Goal: Check status

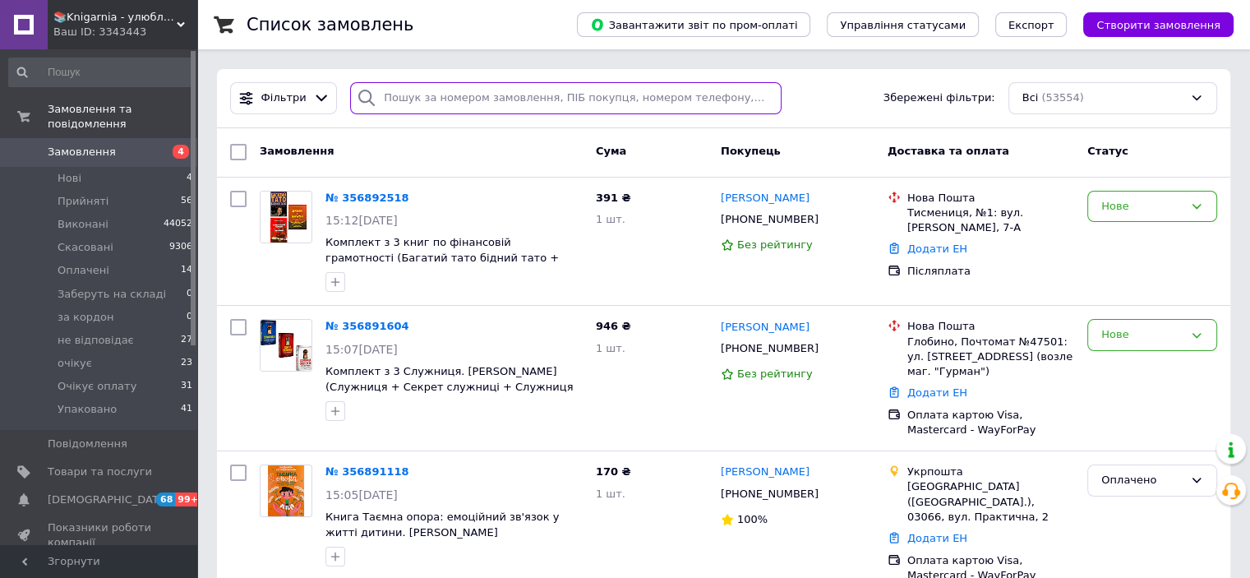
click at [406, 104] on input "search" at bounding box center [566, 98] width 432 height 32
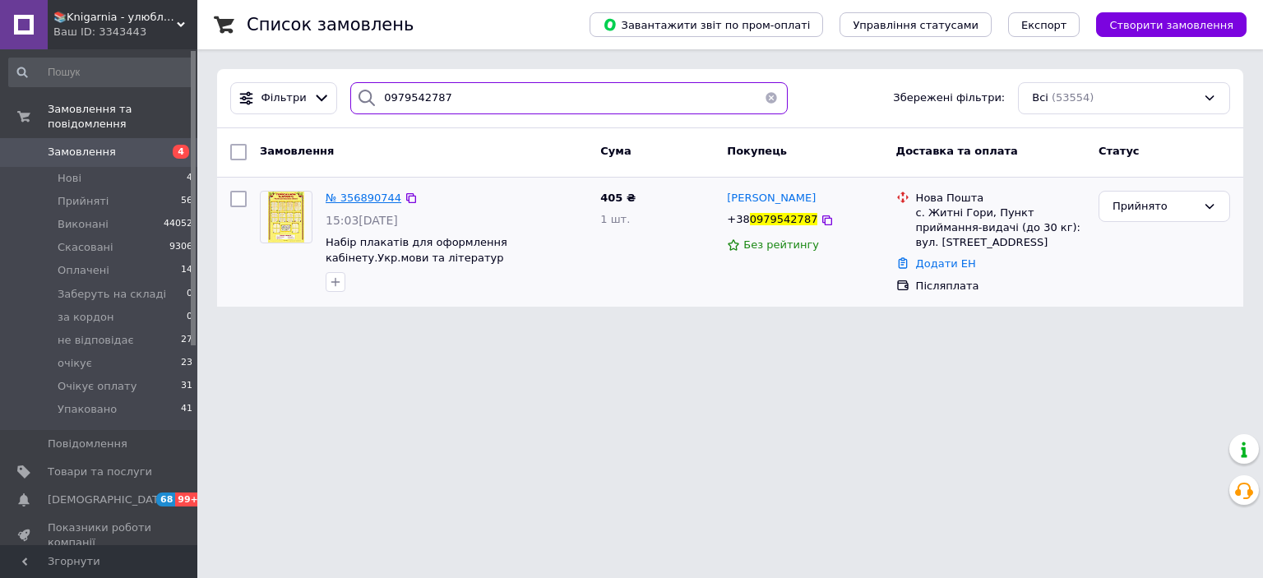
type input "0979542787"
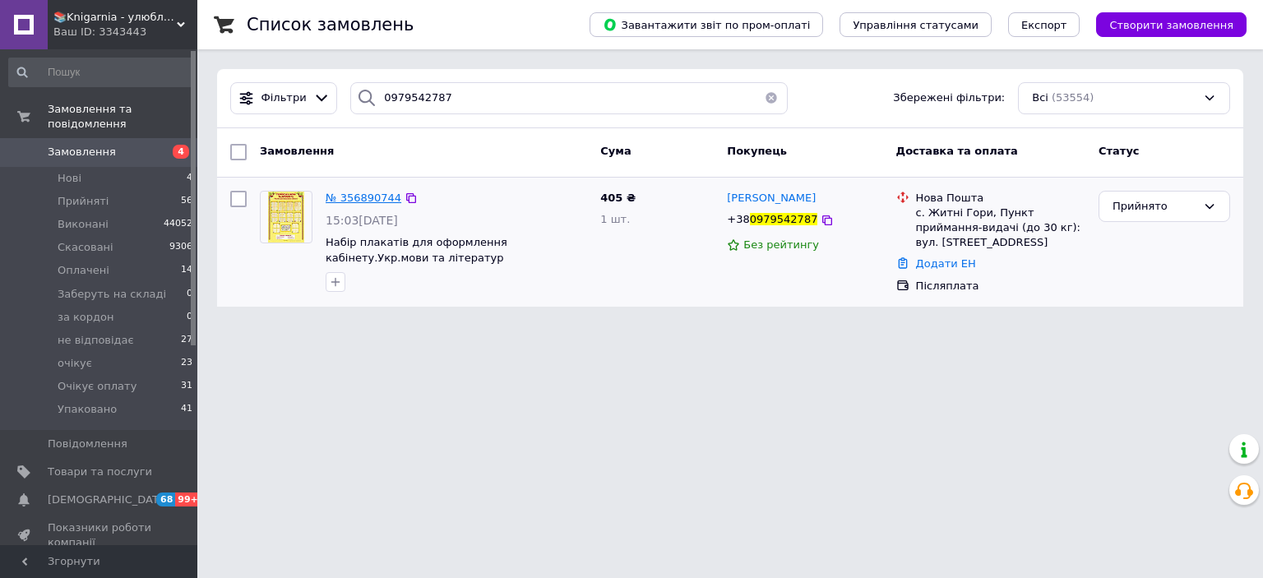
click at [345, 200] on span "№ 356890744" at bounding box center [364, 198] width 76 height 12
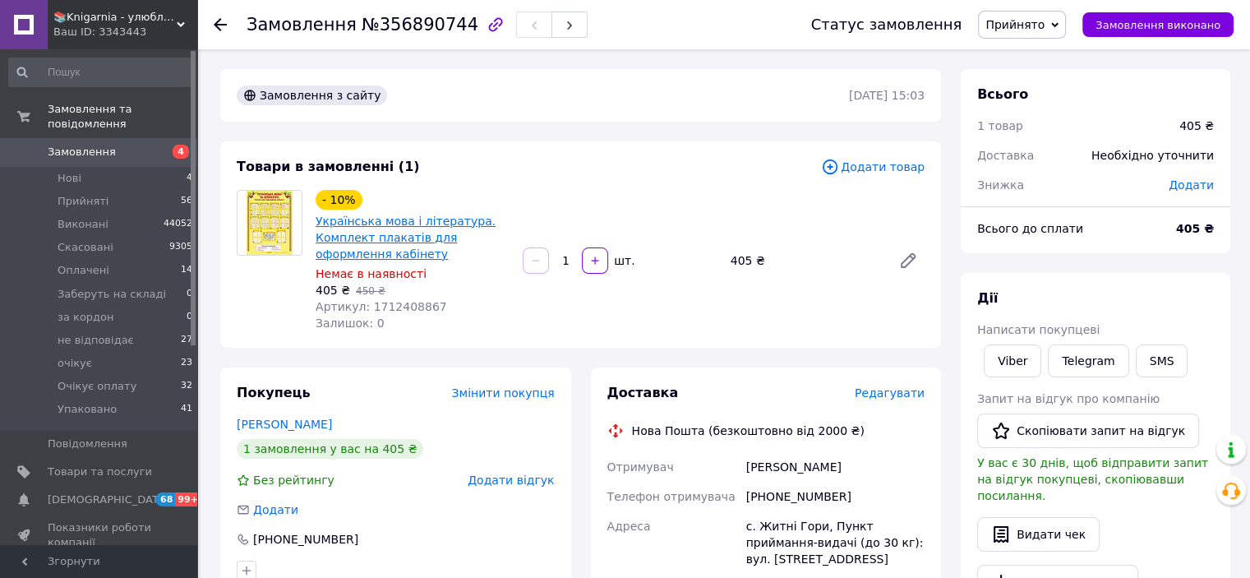
click at [393, 237] on link "Українська мова і література. Комплект плакатів для оформлення кабінету" at bounding box center [406, 238] width 180 height 46
click at [468, 226] on link "Українська мова і література. Комплект плакатів для оформлення кабінету" at bounding box center [406, 238] width 180 height 46
